Goal: Transaction & Acquisition: Download file/media

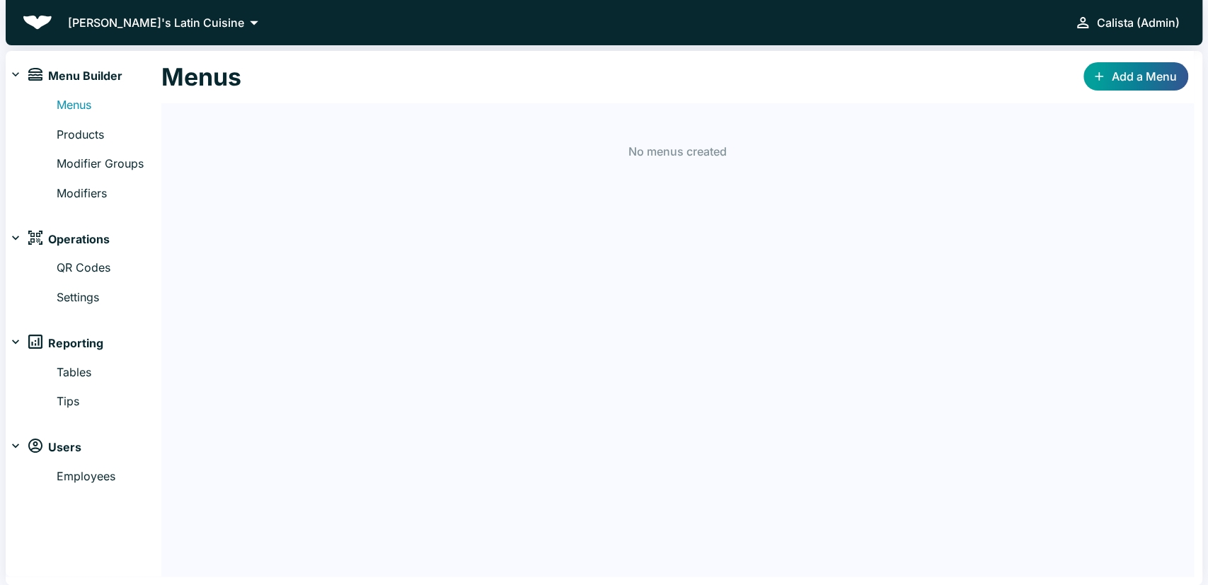
click at [108, 11] on div "Coquito's Latin Cuisine Calista (Admin)" at bounding box center [604, 22] width 1197 height 45
click at [100, 23] on p "[PERSON_NAME]'s Latin Cuisine" at bounding box center [156, 22] width 176 height 17
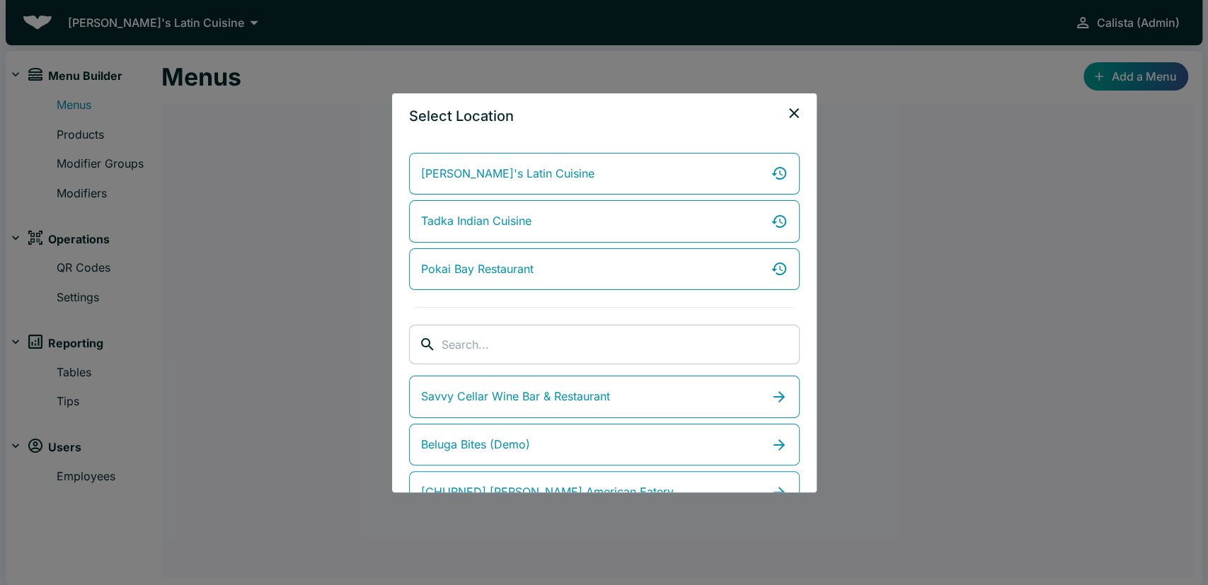
click at [508, 350] on input "search" at bounding box center [621, 345] width 358 height 40
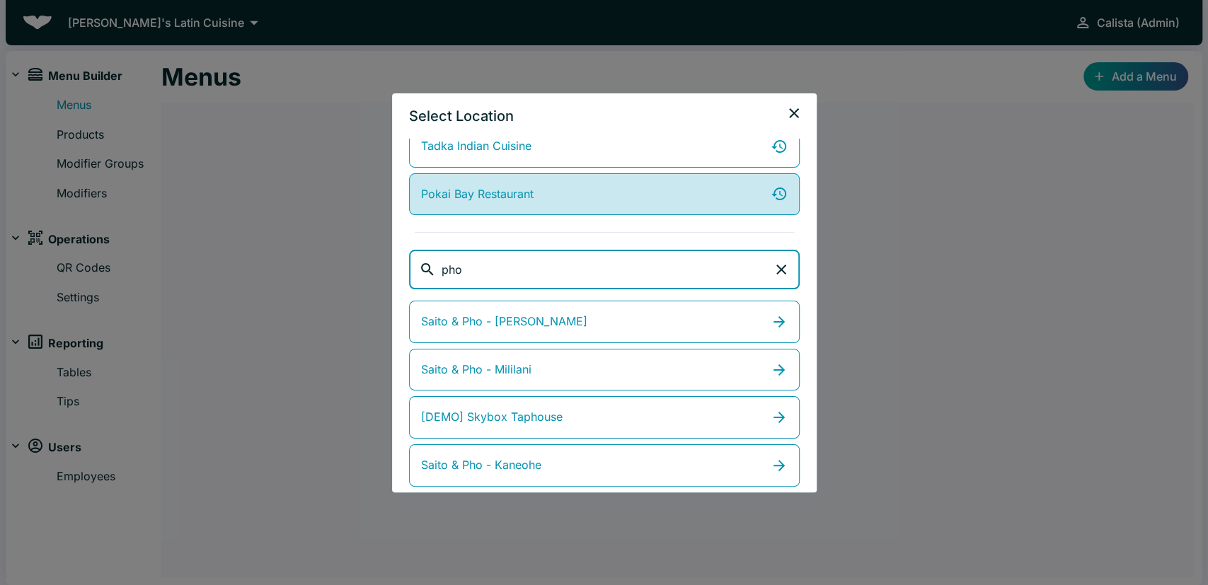
scroll to position [82, 0]
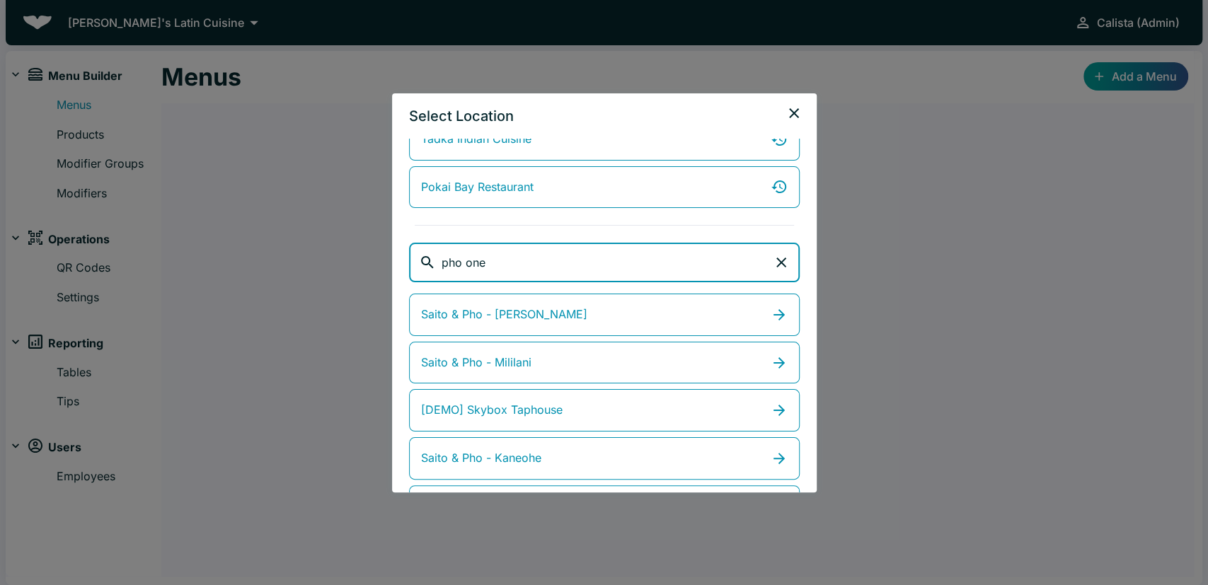
type input "pho one"
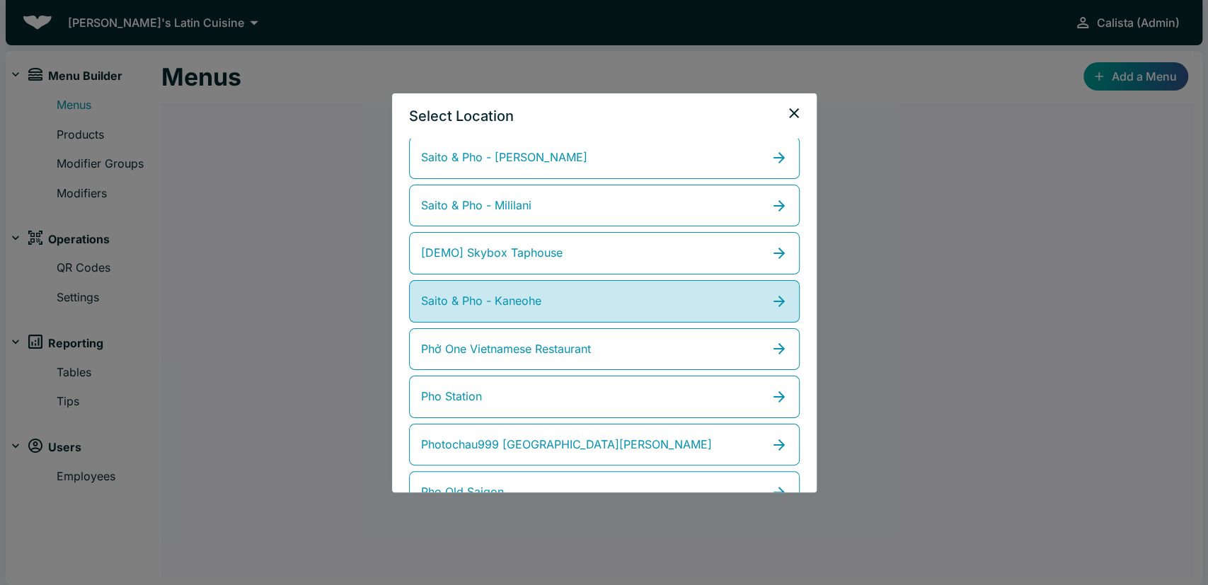
scroll to position [246, 0]
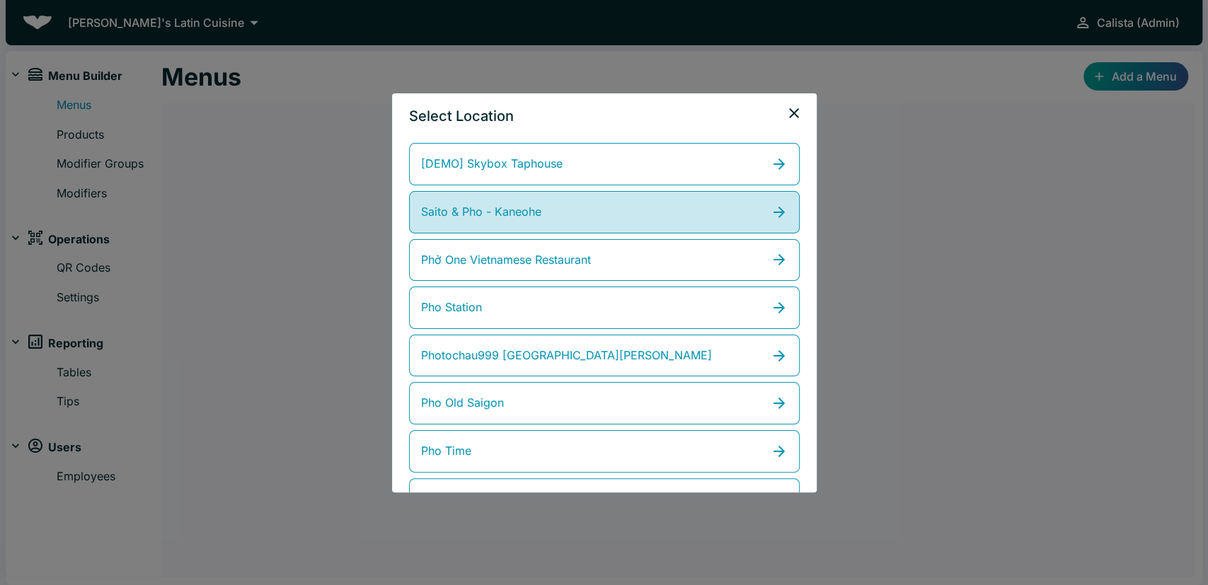
click at [505, 258] on span "Phở One Vietnamese Restaurant" at bounding box center [506, 260] width 170 height 18
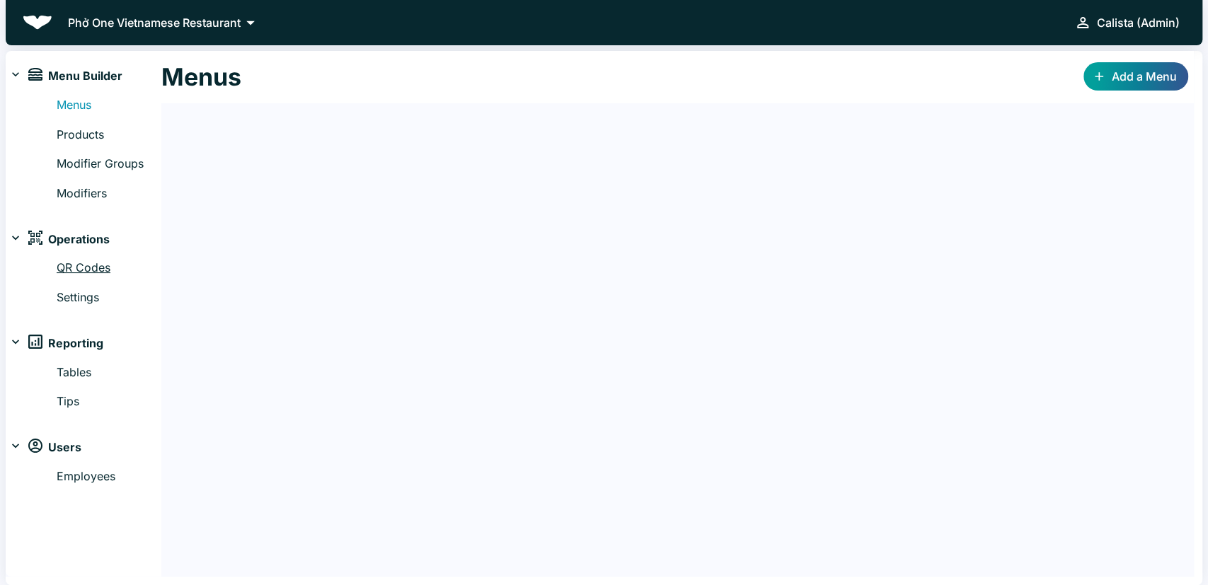
click at [81, 272] on link "QR Codes" at bounding box center [109, 268] width 105 height 18
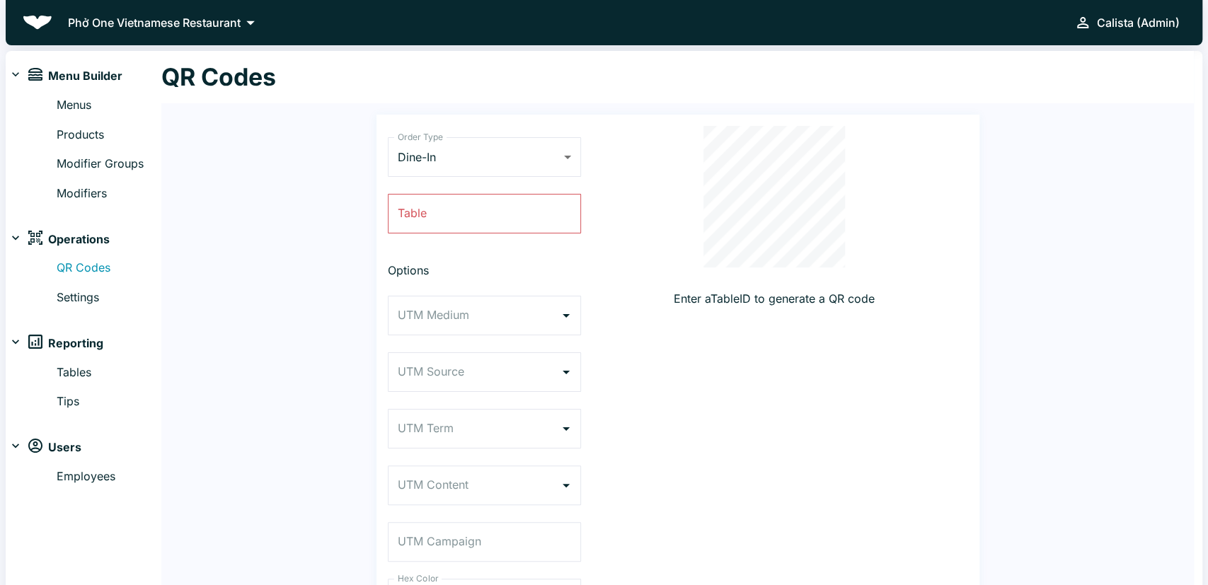
click at [475, 129] on div "Order Type Dine-In DINE_IN Order Type Table Table Options UTM Medium UTM Medium…" at bounding box center [484, 381] width 193 height 510
click at [460, 156] on body "Phở One Vietnamese Restaurant Calista (Admin) Menu Builder Menus Products Modif…" at bounding box center [604, 292] width 1208 height 585
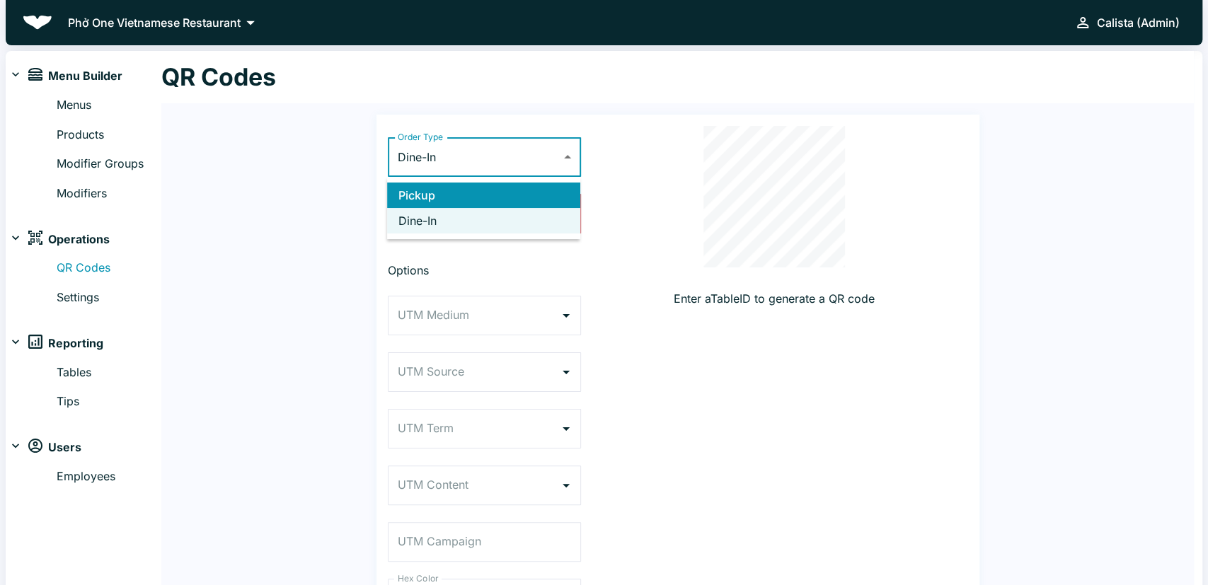
click at [441, 186] on li "Pickup" at bounding box center [483, 195] width 193 height 25
type input "PICKUP"
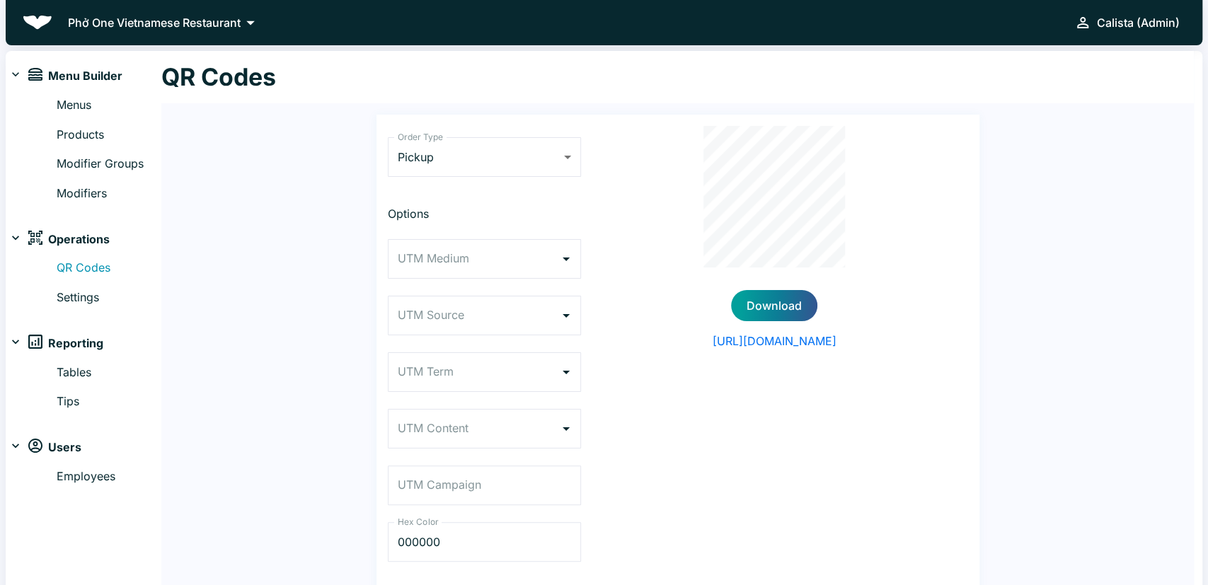
click at [441, 337] on div "Options UTM Medium UTM Medium UTM Source UTM Source UTM Term UTM Term UTM Conte…" at bounding box center [484, 386] width 193 height 362
click at [442, 312] on input "UTM Source" at bounding box center [473, 315] width 159 height 27
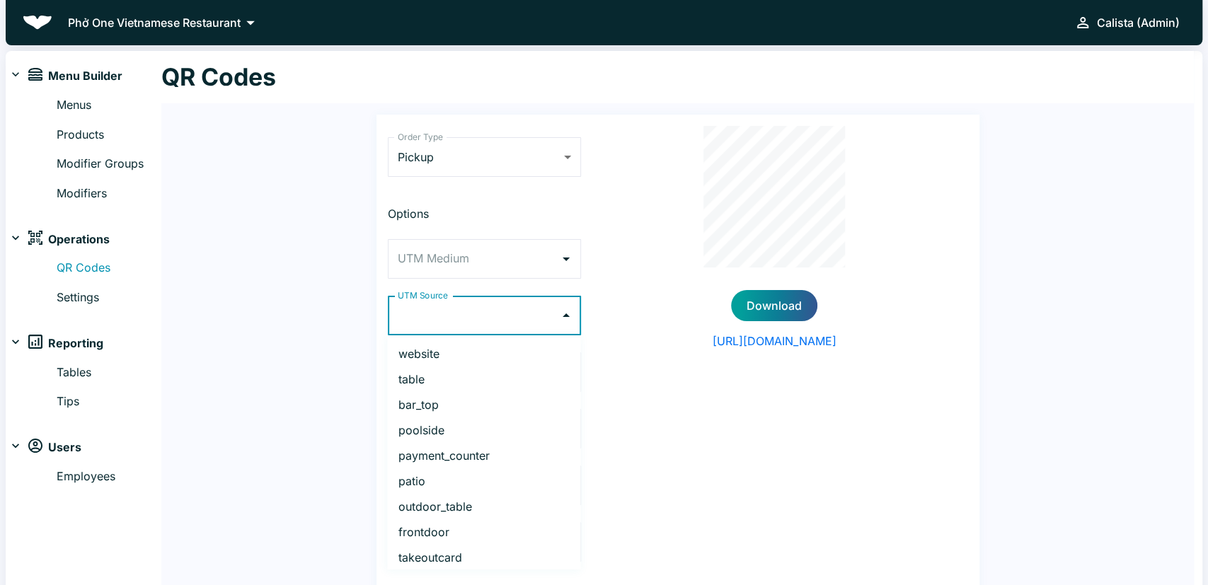
click at [441, 408] on li "bar_top" at bounding box center [483, 404] width 193 height 25
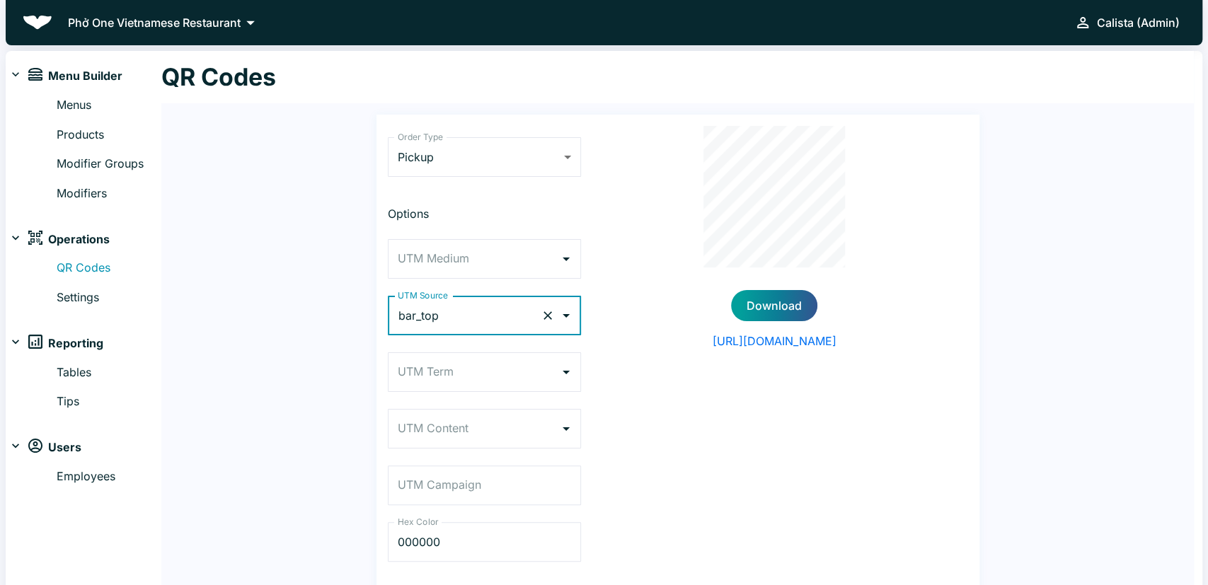
type input "bar_top"
click at [543, 322] on icon "Clear" at bounding box center [548, 316] width 14 height 14
click at [570, 311] on icon "Open" at bounding box center [566, 315] width 17 height 17
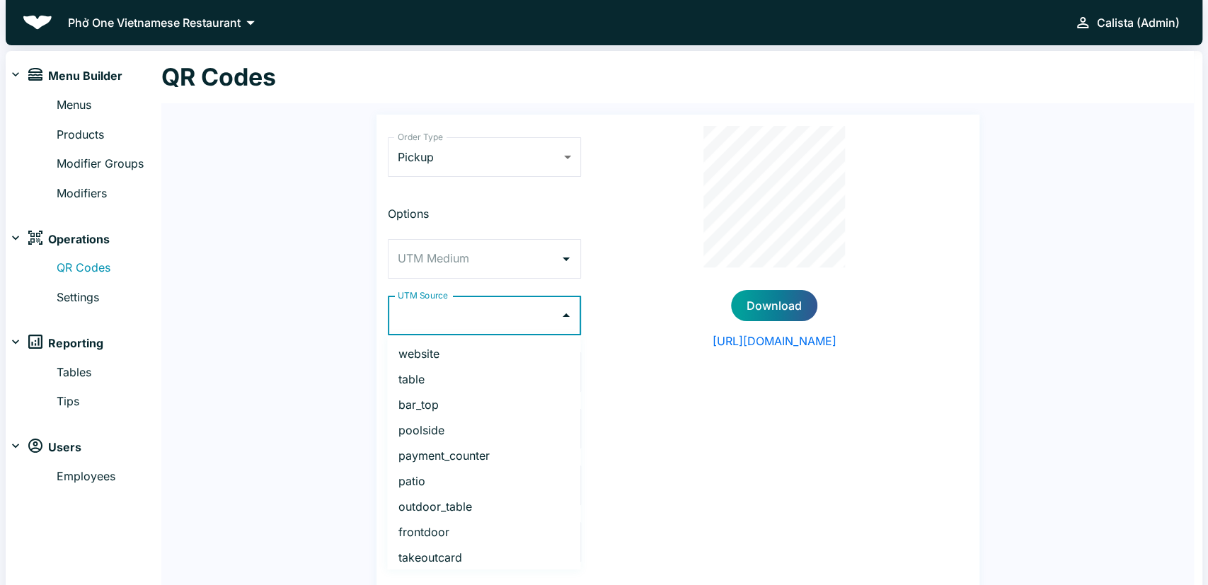
click at [511, 458] on li "payment_counter" at bounding box center [483, 455] width 193 height 25
type input "payment_counter"
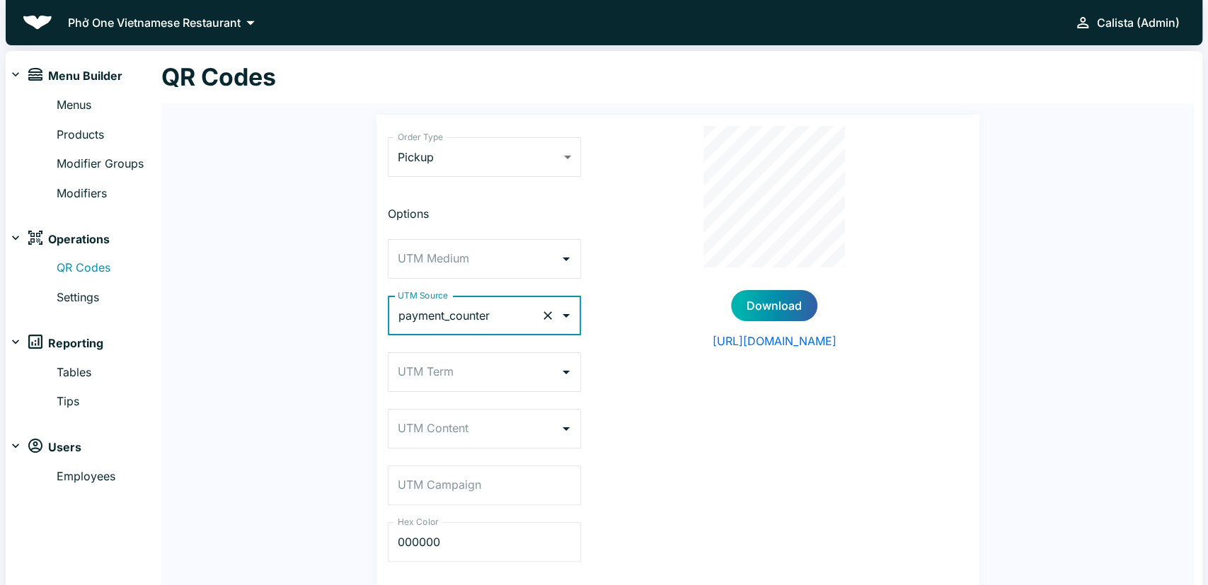
click at [764, 298] on button "Download" at bounding box center [774, 305] width 86 height 31
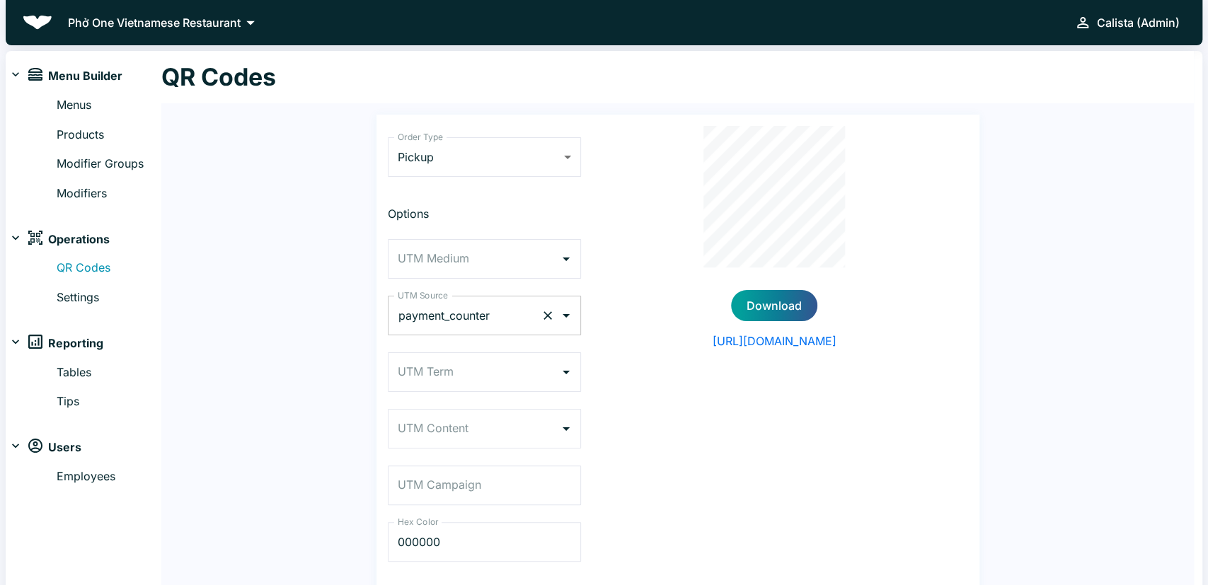
click at [548, 313] on icon "Clear" at bounding box center [548, 316] width 14 height 14
click at [587, 309] on div "Download [URL][DOMAIN_NAME]" at bounding box center [774, 352] width 387 height 453
click at [564, 316] on icon "Open" at bounding box center [566, 315] width 17 height 17
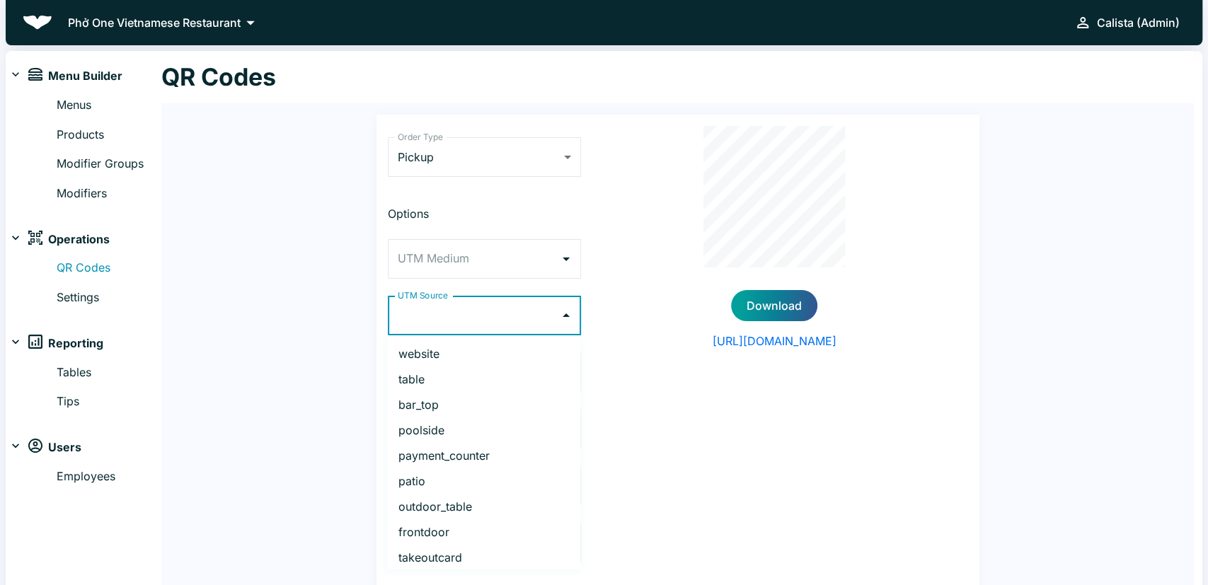
click at [454, 527] on li "frontdoor" at bounding box center [483, 531] width 193 height 25
type input "frontdoor"
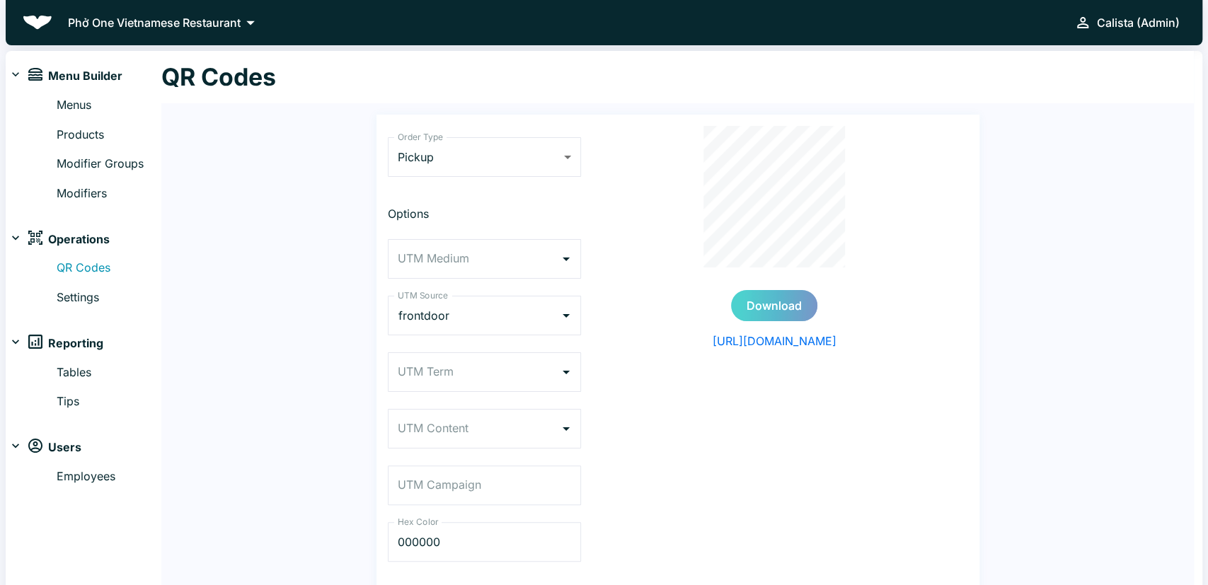
click at [769, 304] on button "Download" at bounding box center [774, 305] width 86 height 31
